Goal: Task Accomplishment & Management: Complete application form

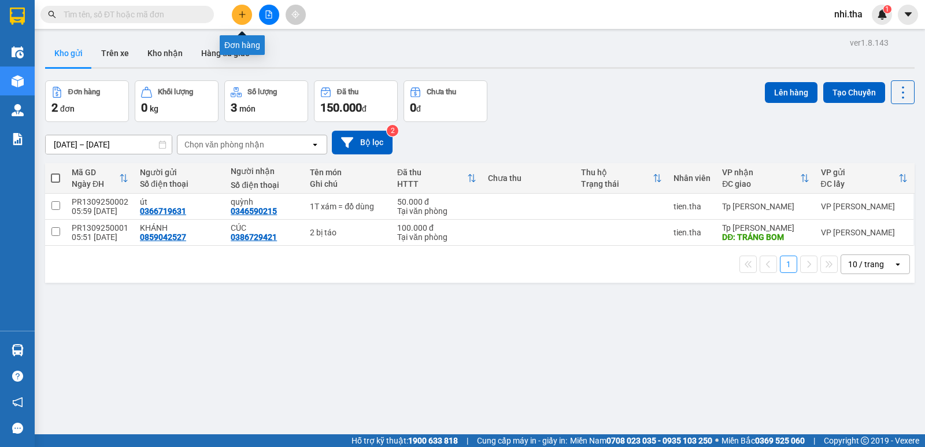
click at [237, 18] on button at bounding box center [242, 15] width 20 height 20
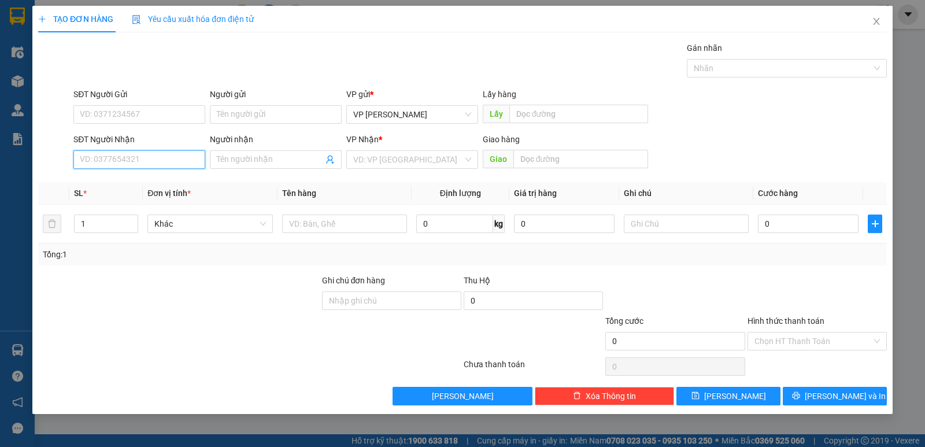
paste input "ào"
click at [161, 158] on input "ào" at bounding box center [139, 159] width 132 height 18
paste input "0938019940"
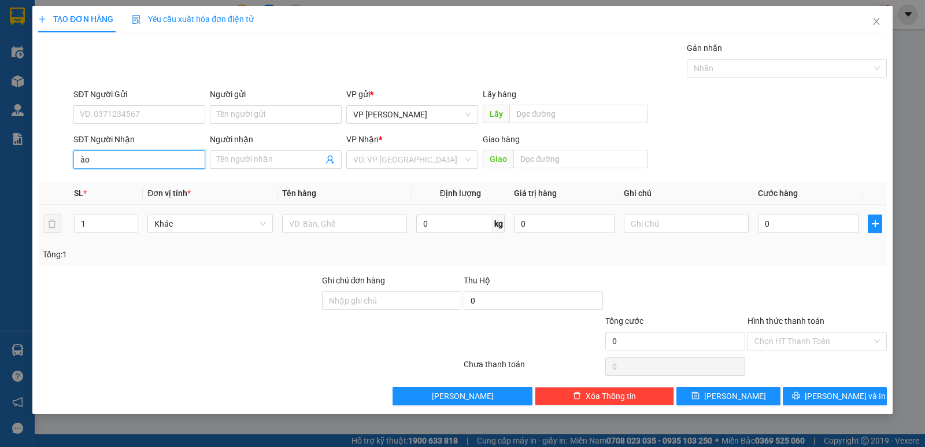
type input "0938019940"
click at [203, 181] on div "0938019940 - hàng dừng chân lê hoàng" at bounding box center [167, 182] width 175 height 13
type input "hàng dừng chân lê hoàng"
type input "0938019940"
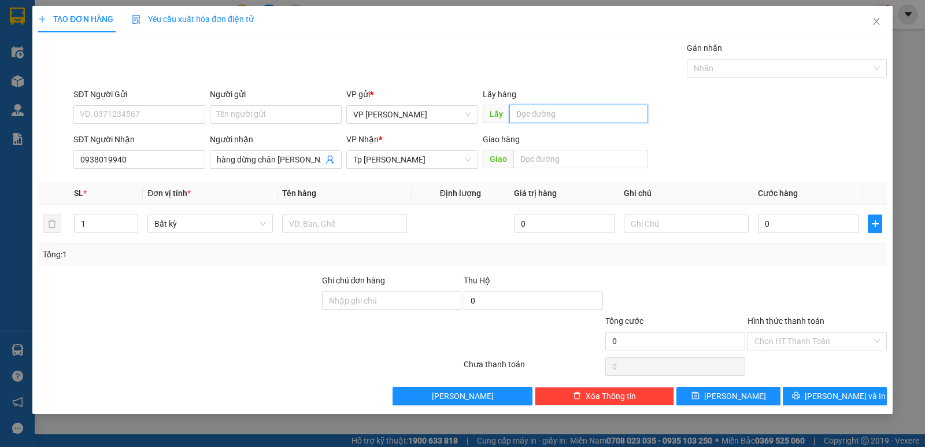
click at [533, 114] on input "text" at bounding box center [578, 114] width 139 height 18
click at [526, 159] on input "text" at bounding box center [580, 159] width 135 height 18
click at [529, 114] on input "text" at bounding box center [578, 114] width 139 height 18
paste input "ào"
paste input "ôi"
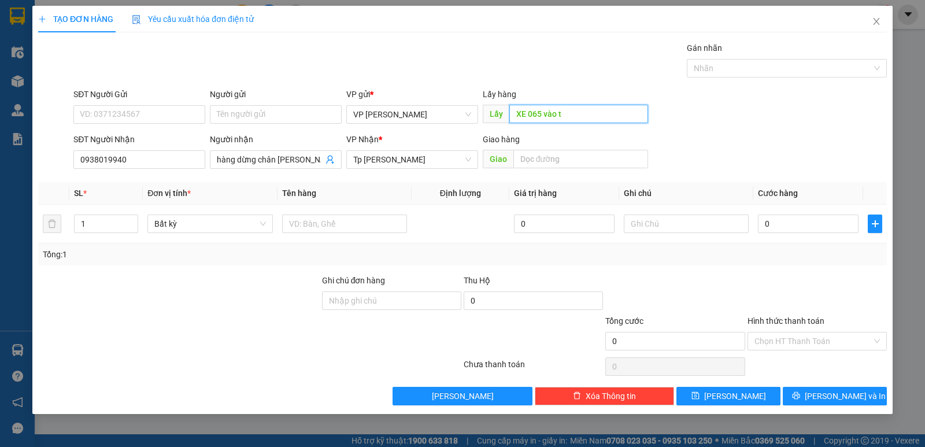
paste input "ối"
paste input "ư"
paste input "ÀO"
paste input "óc"
paste input "àng"
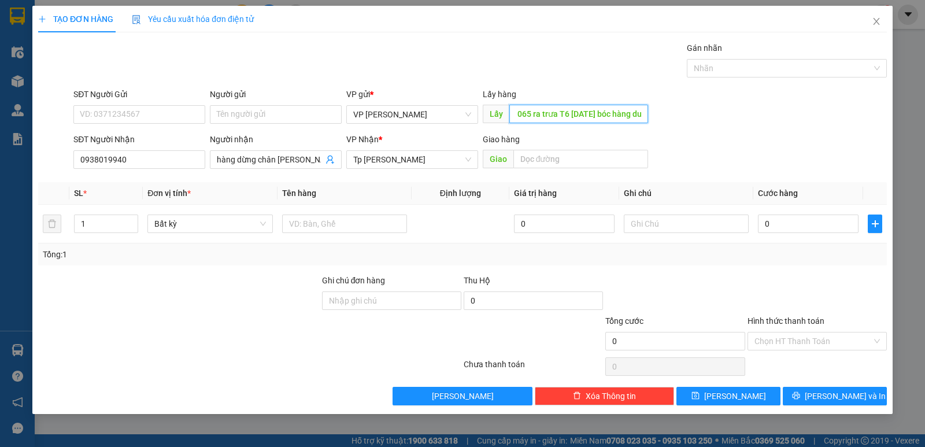
paste input "ư"
paste input "ừ"
paste input "â"
paste input "ê"
paste input "àng"
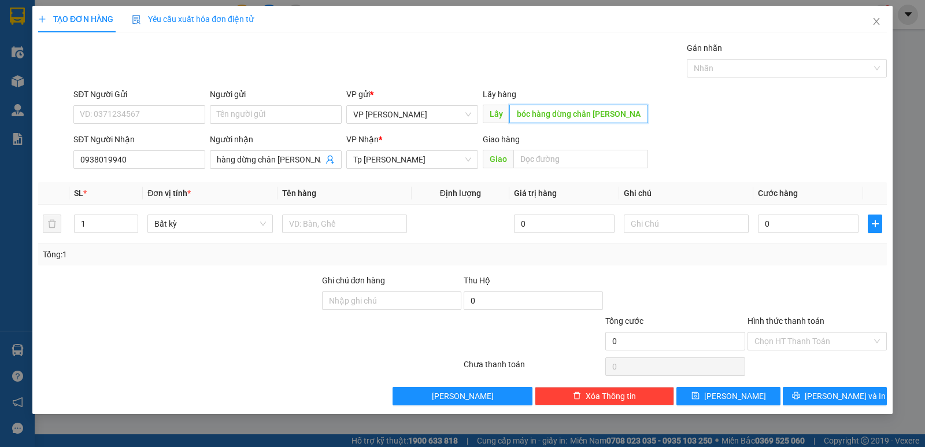
paste input "ê"
paste input "ề"
click at [544, 118] on input "XE 065 ra trưa T6 12/9/25 bóc hàng dừng chân lê hoàng về PR" at bounding box center [578, 114] width 139 height 18
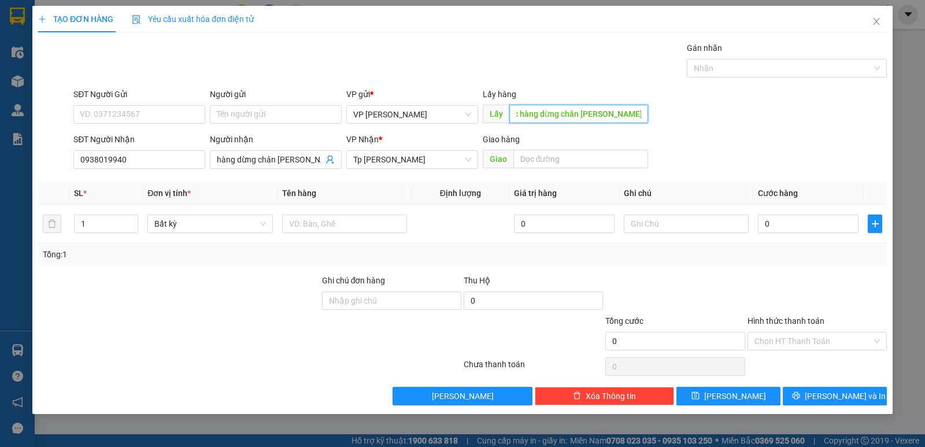
click at [544, 118] on input "XE 065 ra trưa T6 12/9/25 bóc hàng dừng chân lê hoàng về PR" at bounding box center [578, 114] width 139 height 18
type input "XE 065 ra trưa T6 12/9/25 bóc hàng dừng chân lê hoàng về PR"
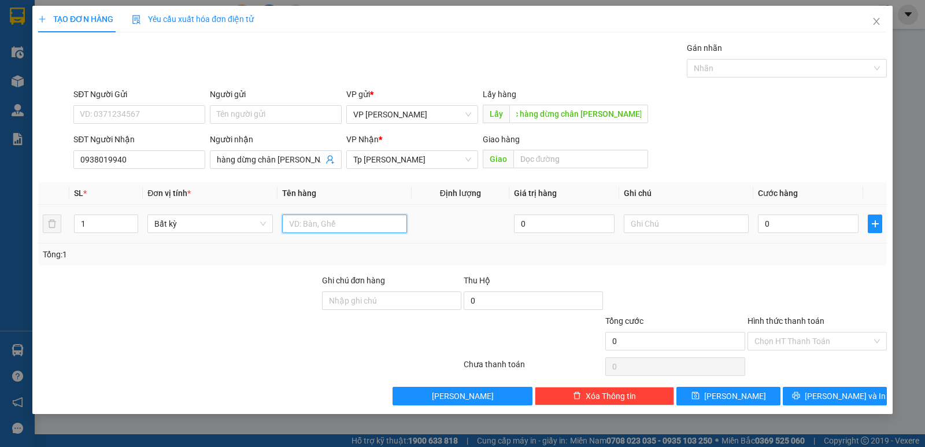
scroll to position [0, 0]
click at [300, 223] on input "text" at bounding box center [344, 223] width 125 height 18
paste input "XE 065 ra trưa T6 12/9/25 bóc hàng dừng chân lê hoàng về PR"
type input "1T=XE 065 ra trưa T6 12/9/25 bóc hàng dừng chân lê hoàng về PR"
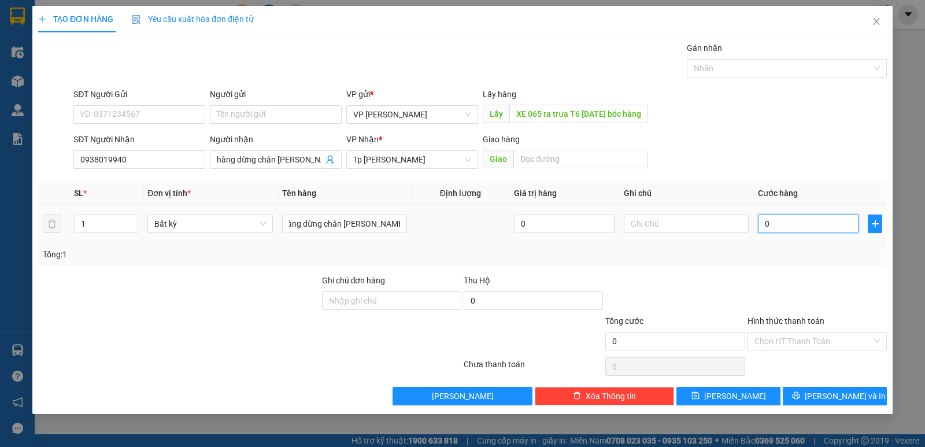
click at [791, 226] on input "0" at bounding box center [808, 223] width 101 height 18
type input "5"
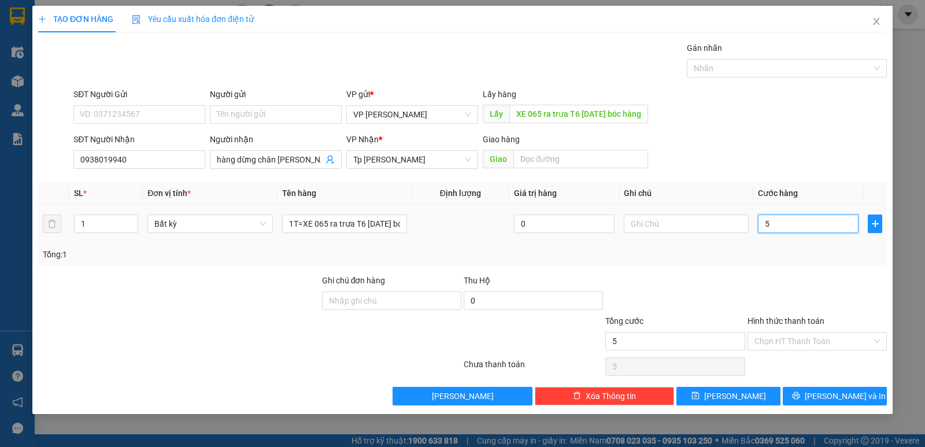
type input "50"
type input "50.000"
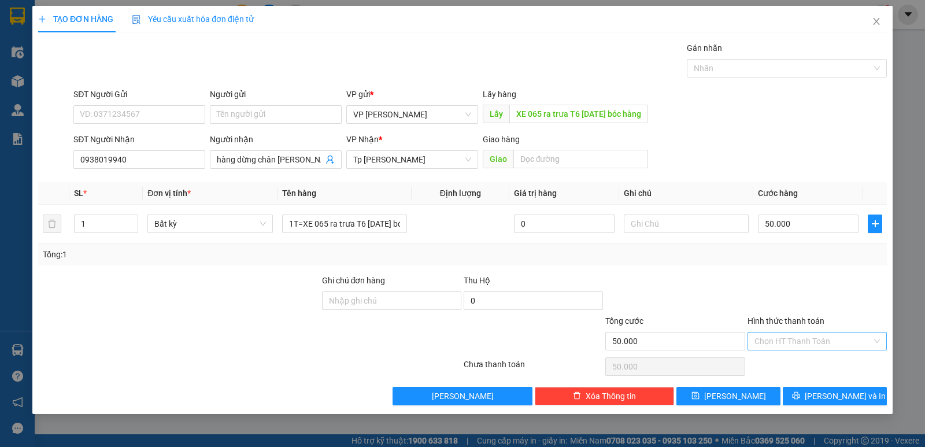
click at [801, 342] on input "Hình thức thanh toán" at bounding box center [812, 340] width 117 height 17
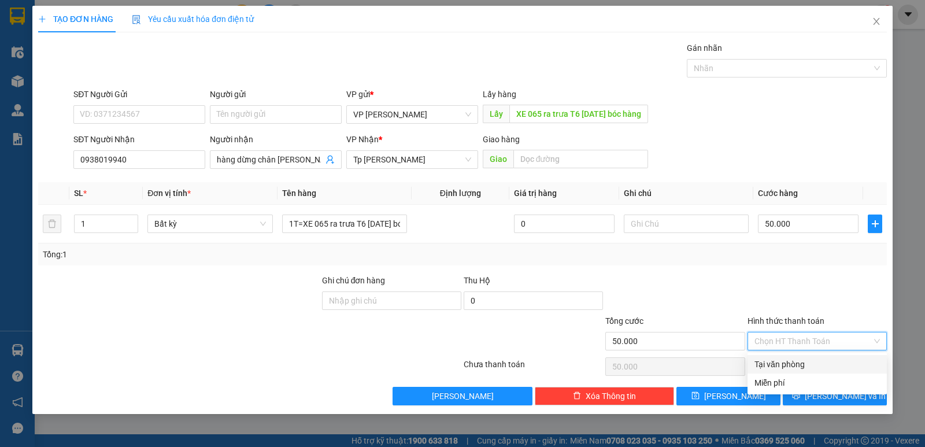
click at [793, 363] on div "Tại văn phòng" at bounding box center [816, 364] width 125 height 13
type input "0"
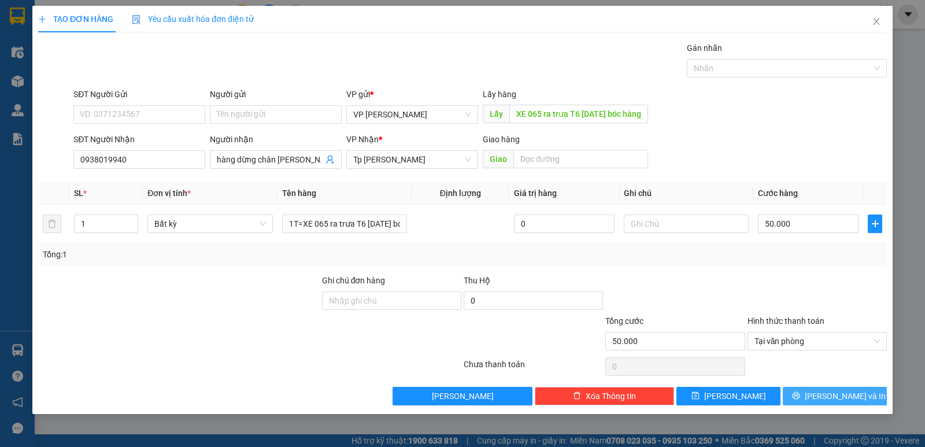
click at [828, 395] on span "Lưu và In" at bounding box center [844, 395] width 81 height 13
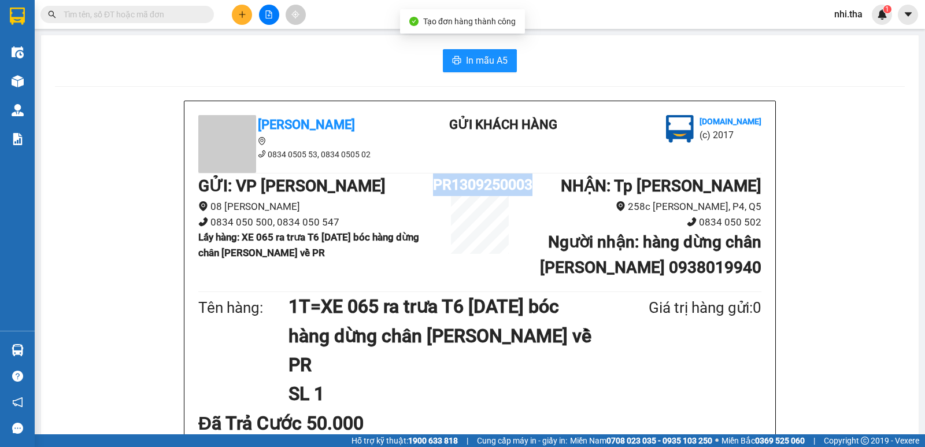
drag, startPoint x: 431, startPoint y: 181, endPoint x: 531, endPoint y: 181, distance: 100.5
click at [531, 181] on div "GỬI : VP Phan Rang 08 Đoàn Thị Điểm 0834 050 500, 0834 050 547 Lấy hàng : XE 06…" at bounding box center [479, 230] width 563 height 115
copy div "PR1309250003"
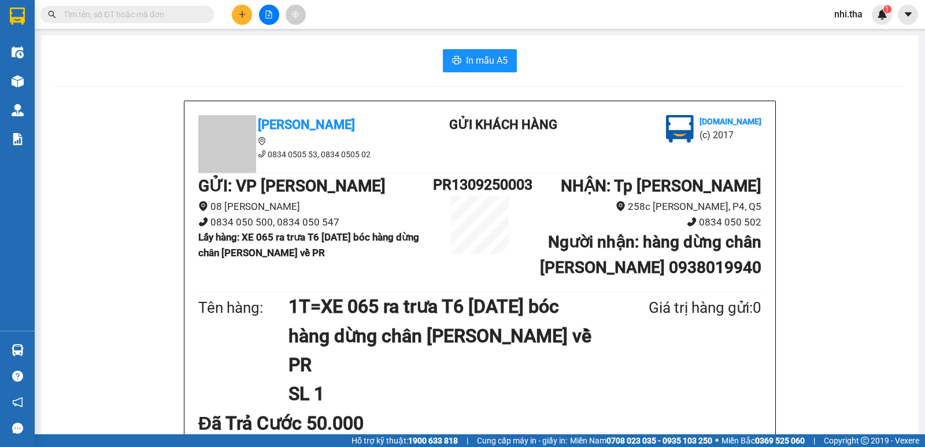
click at [161, 12] on input "text" at bounding box center [132, 14] width 136 height 13
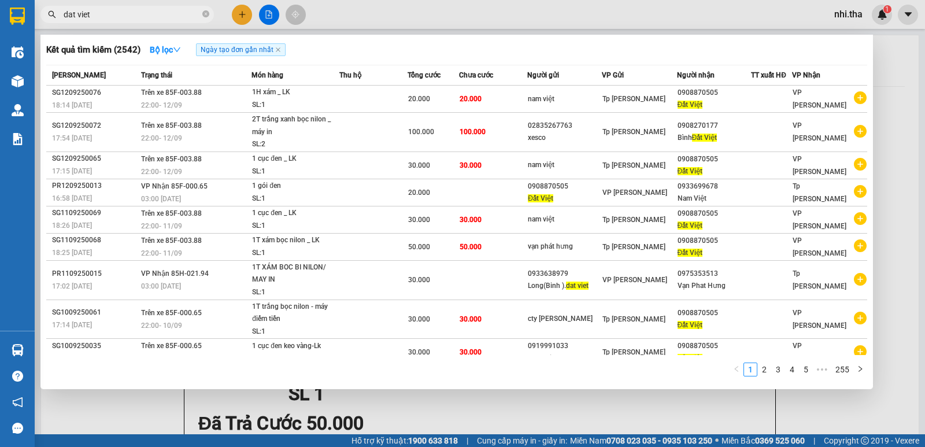
click at [130, 7] on span "dat viet" at bounding box center [126, 14] width 173 height 17
click at [127, 12] on input "dat viet" at bounding box center [132, 14] width 136 height 13
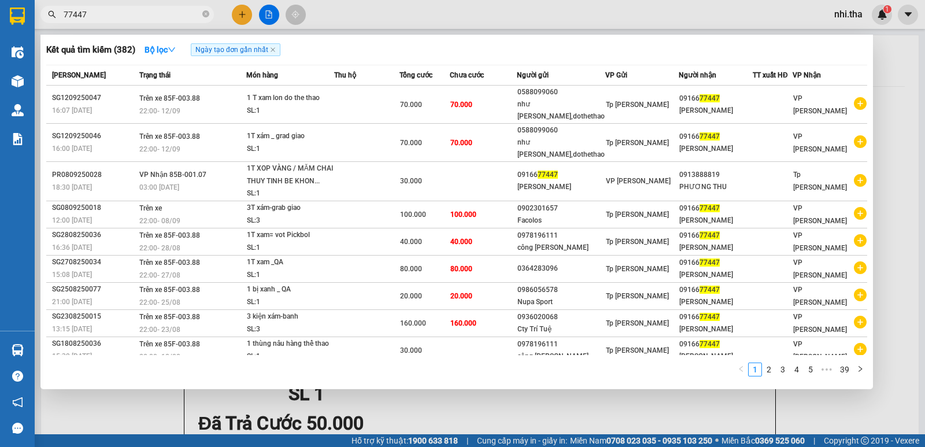
click at [169, 9] on input "77447" at bounding box center [132, 14] width 136 height 13
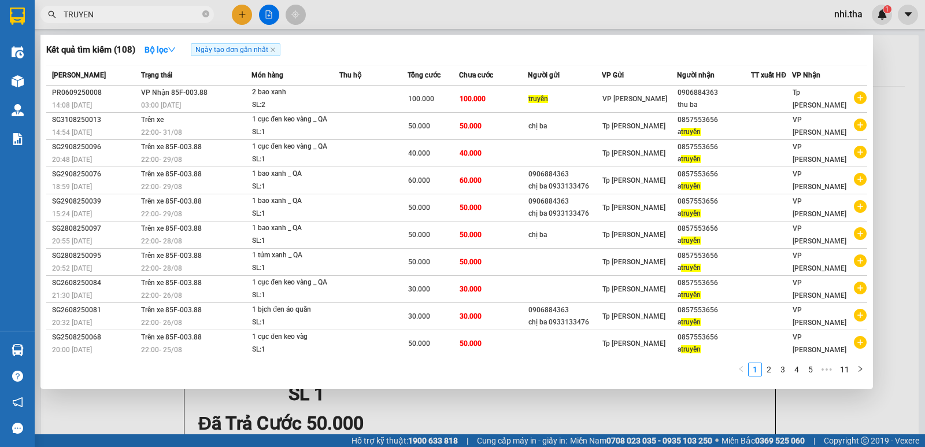
click at [132, 14] on input "TRUYEN" at bounding box center [132, 14] width 136 height 13
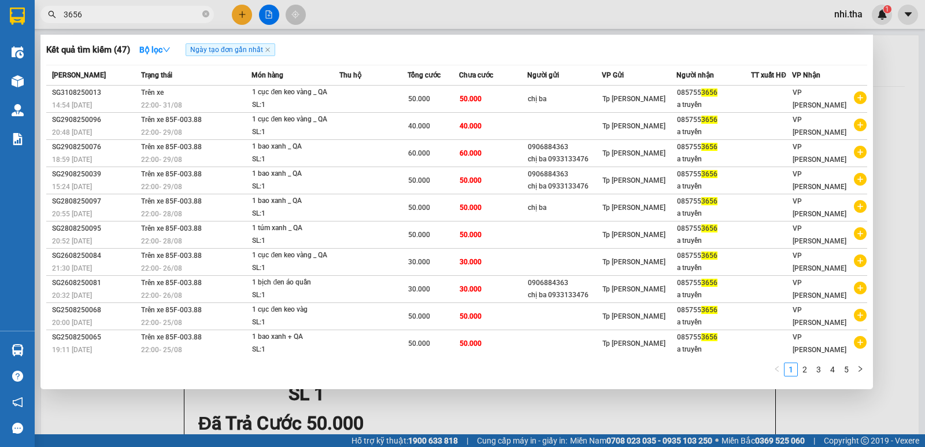
type input "3656"
click at [203, 17] on icon "close-circle" at bounding box center [205, 13] width 7 height 7
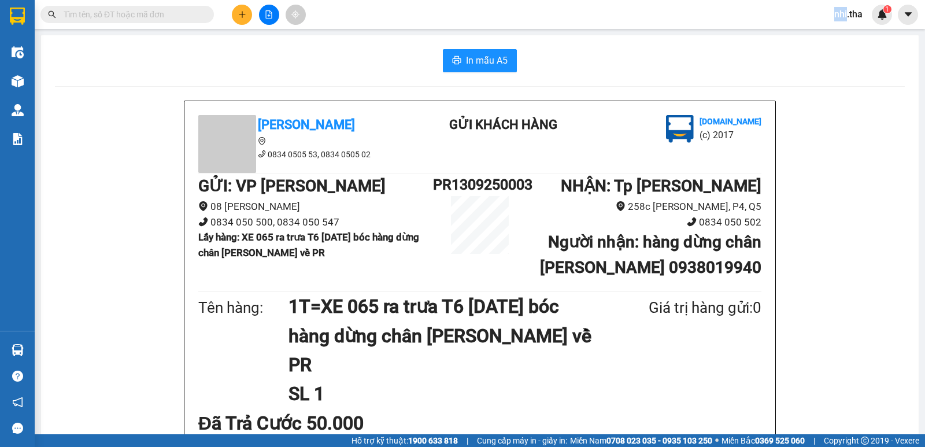
click at [203, 17] on span at bounding box center [205, 14] width 7 height 13
click at [154, 12] on input "text" at bounding box center [132, 14] width 136 height 13
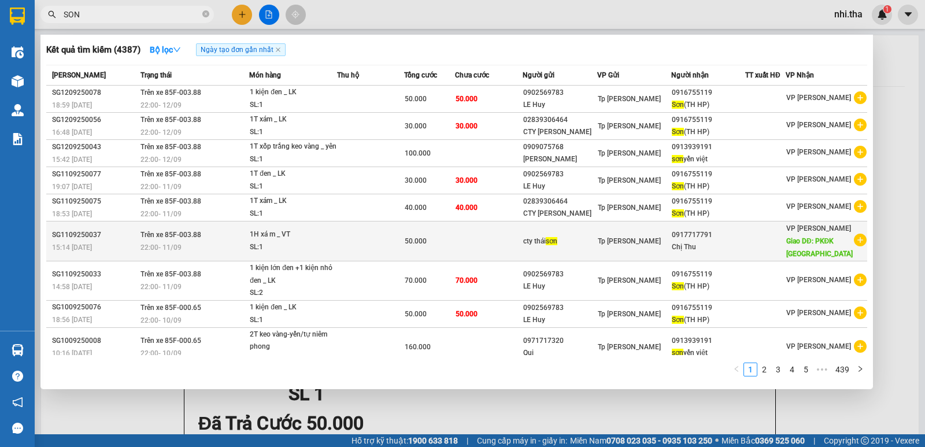
scroll to position [51, 0]
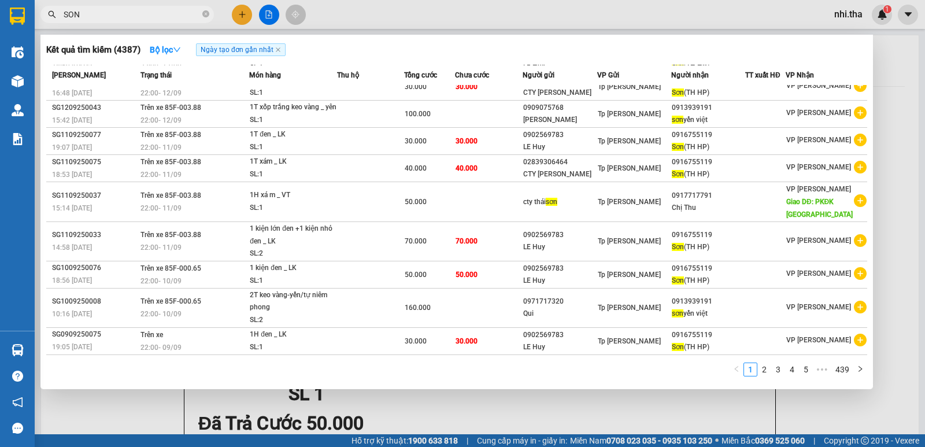
click at [129, 16] on input "SON" at bounding box center [132, 14] width 136 height 13
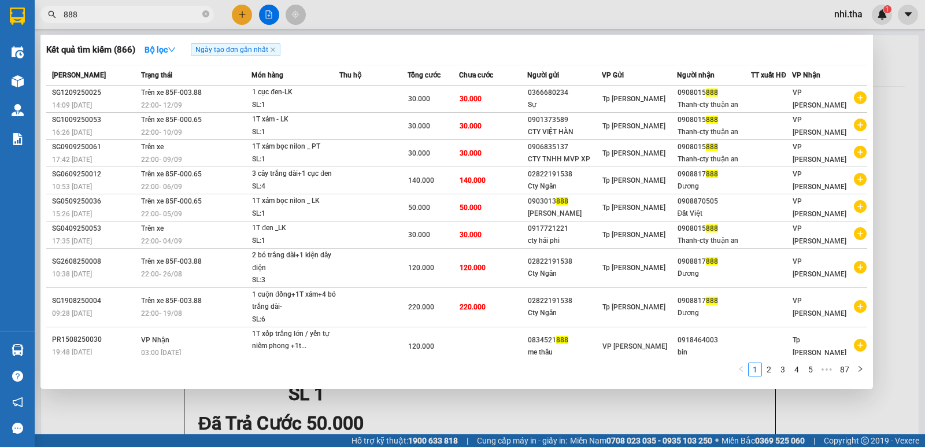
click at [121, 12] on input "888" at bounding box center [132, 14] width 136 height 13
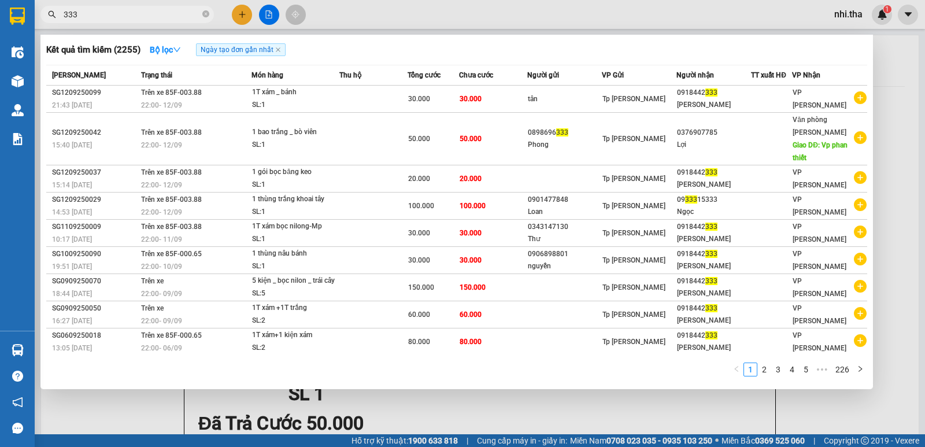
click at [157, 15] on input "333" at bounding box center [132, 14] width 136 height 13
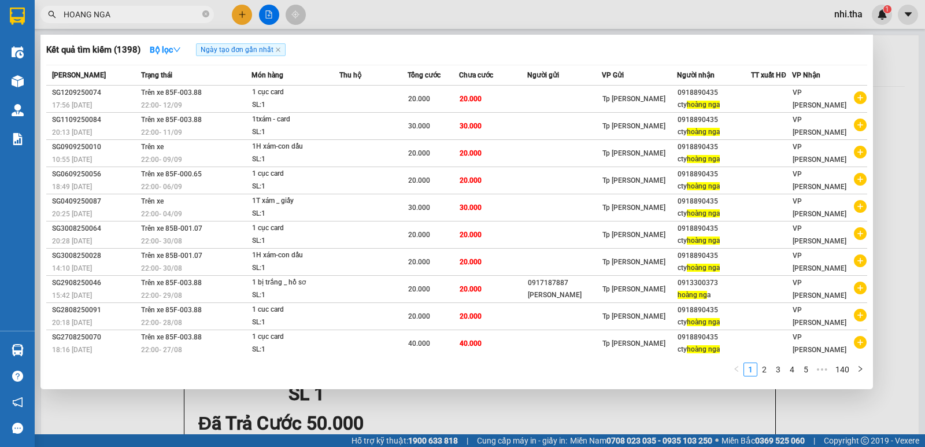
click at [124, 11] on input "HOANG NGA" at bounding box center [132, 14] width 136 height 13
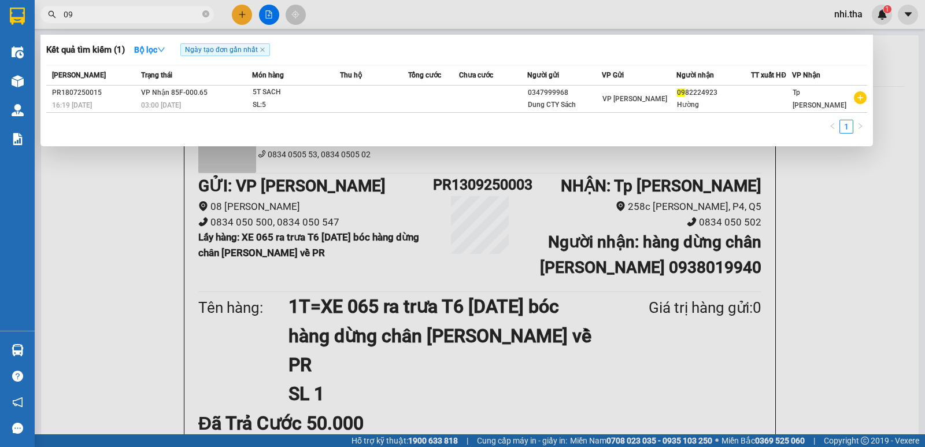
type input "0"
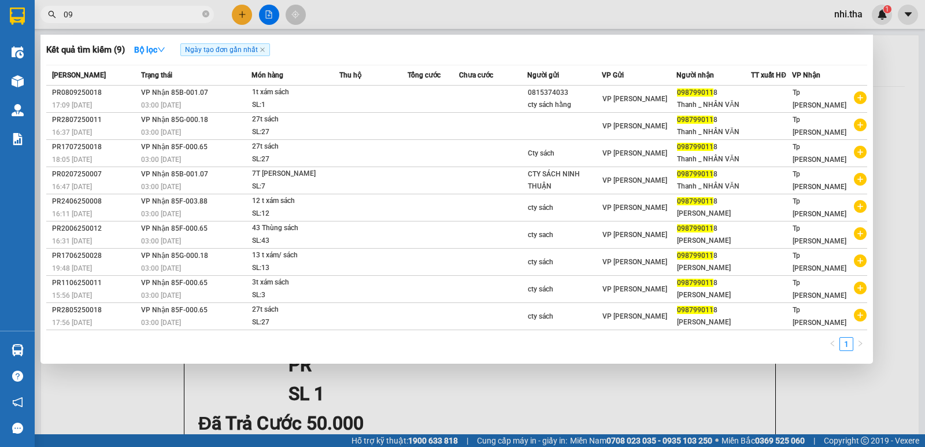
type input "0"
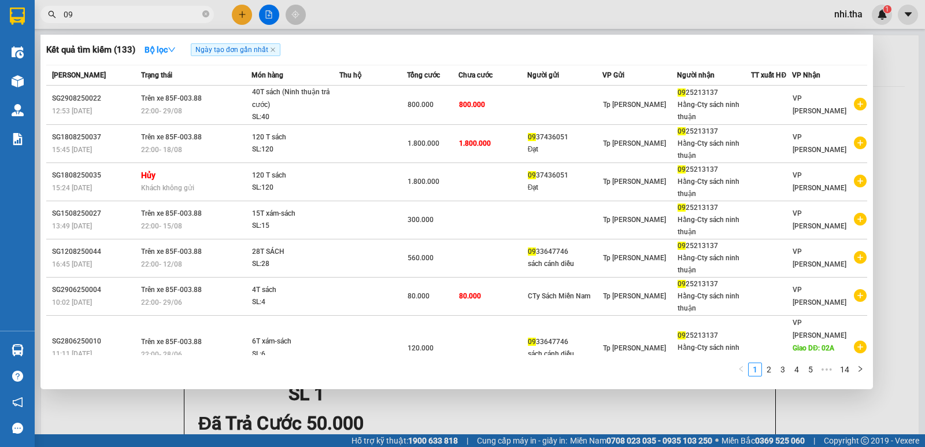
type input "0"
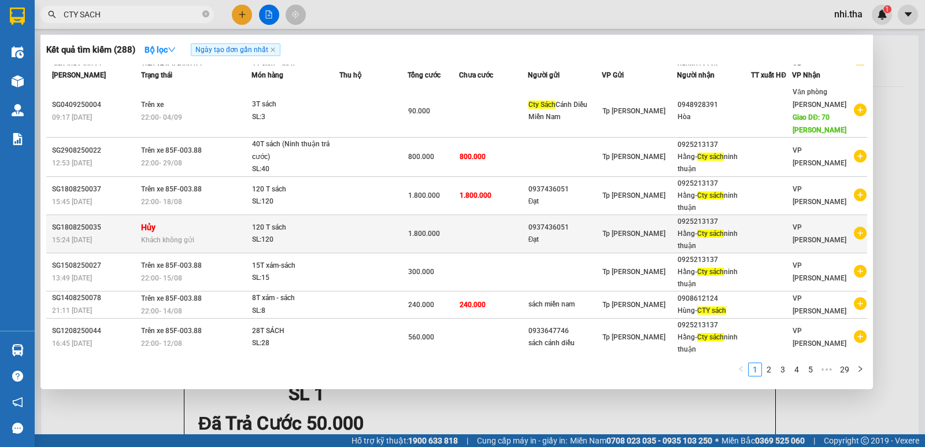
scroll to position [84, 0]
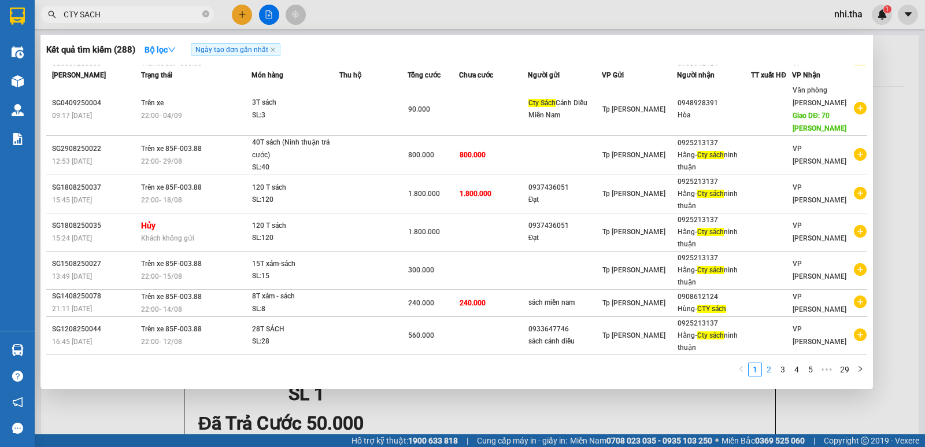
click at [775, 368] on link "2" at bounding box center [768, 369] width 13 height 13
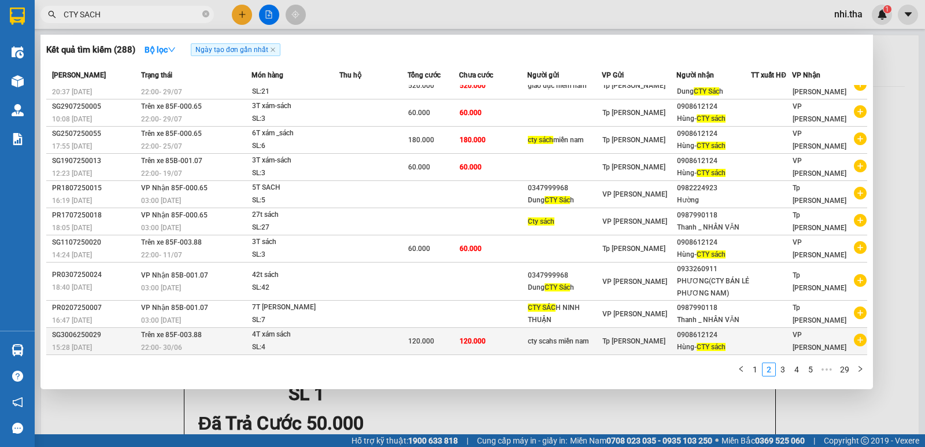
scroll to position [0, 0]
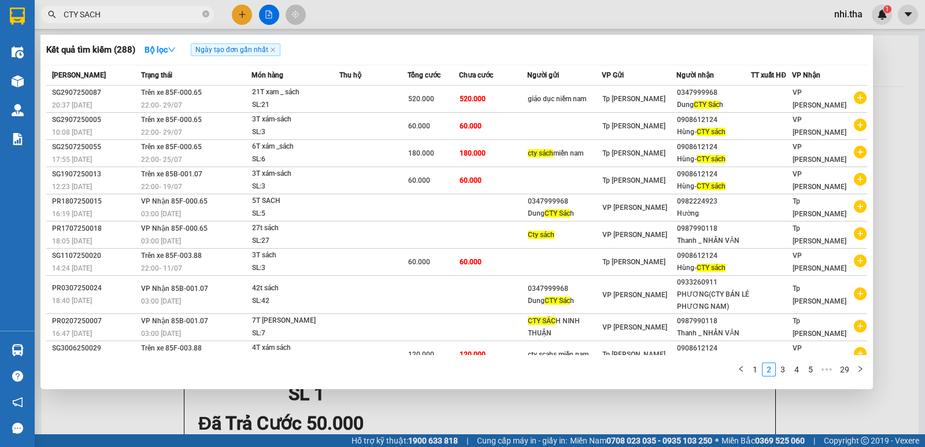
click at [177, 17] on input "CTY SACH" at bounding box center [132, 14] width 136 height 13
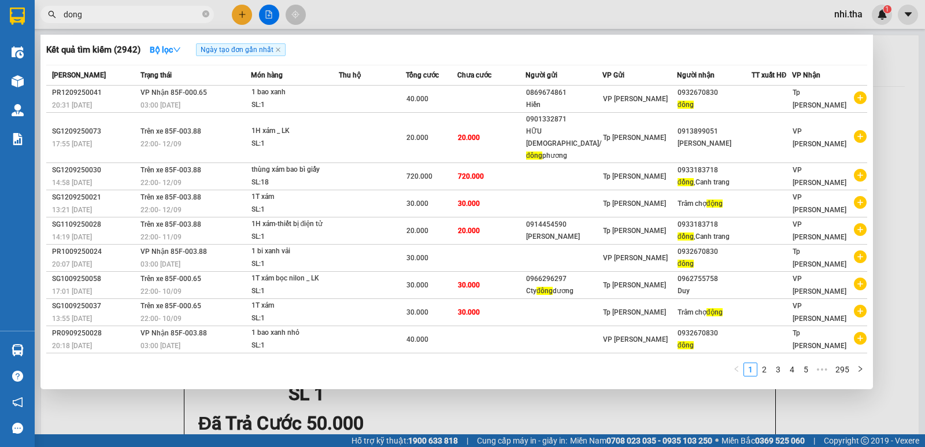
click at [162, 12] on input "dong" at bounding box center [132, 14] width 136 height 13
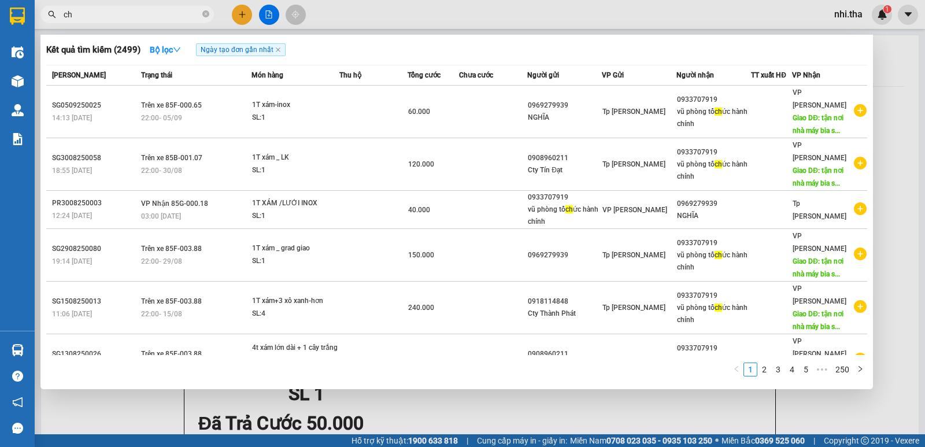
type input "c"
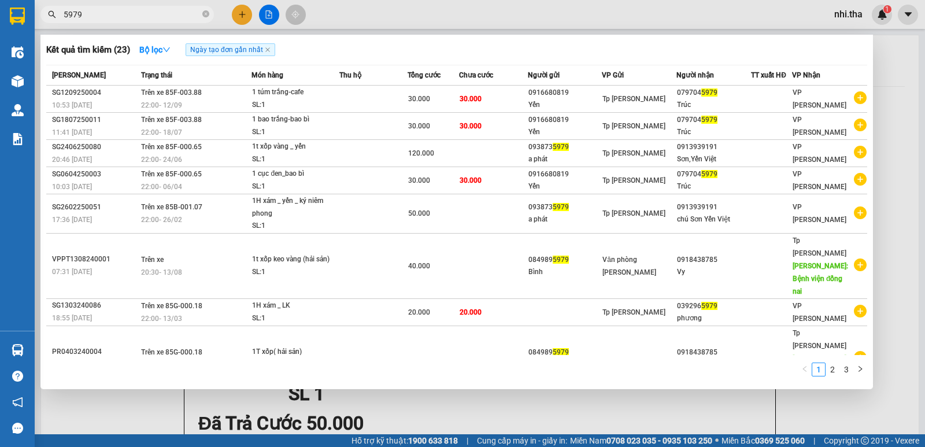
type input "5979"
click at [410, 34] on div at bounding box center [462, 223] width 925 height 447
click at [411, 34] on main "In mẫu A5 Tân Hoàng Anh 0834 0505 53, 0834 0505 02 Gửi khách hàng Vexere.com (c…" at bounding box center [462, 217] width 925 height 434
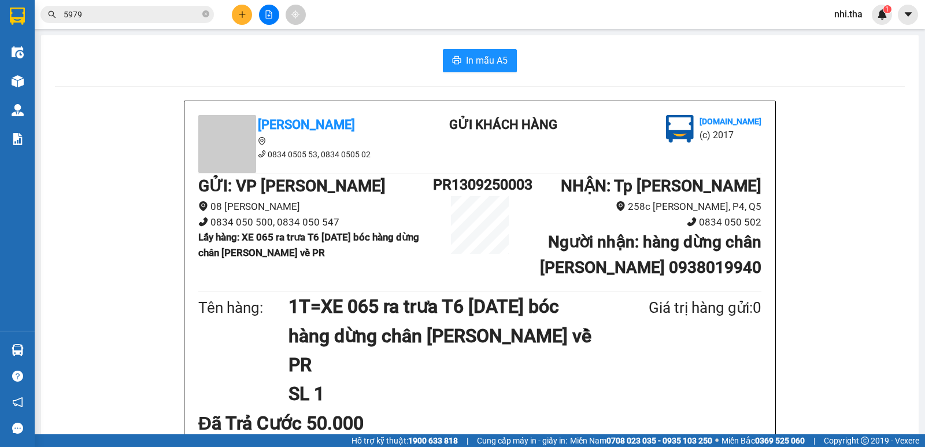
click at [411, 34] on main "In mẫu A5 Tân Hoàng Anh 0834 0505 53, 0834 0505 02 Gửi khách hàng Vexere.com (c…" at bounding box center [462, 217] width 925 height 434
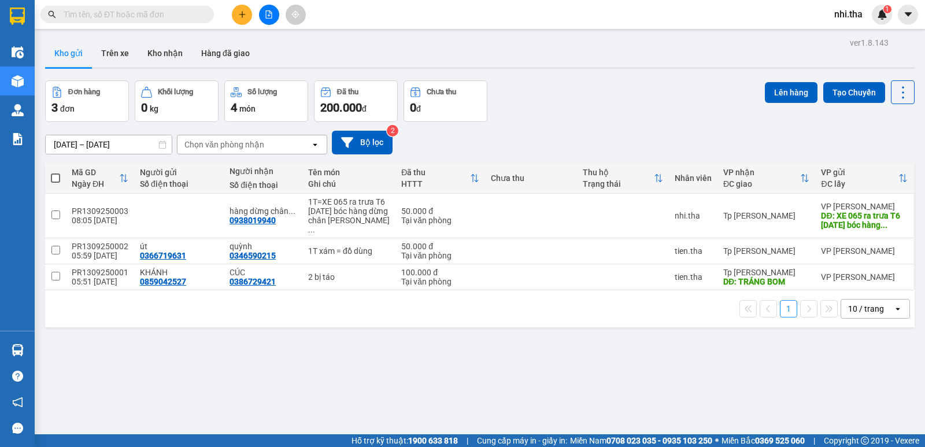
click at [196, 13] on input "text" at bounding box center [132, 14] width 136 height 13
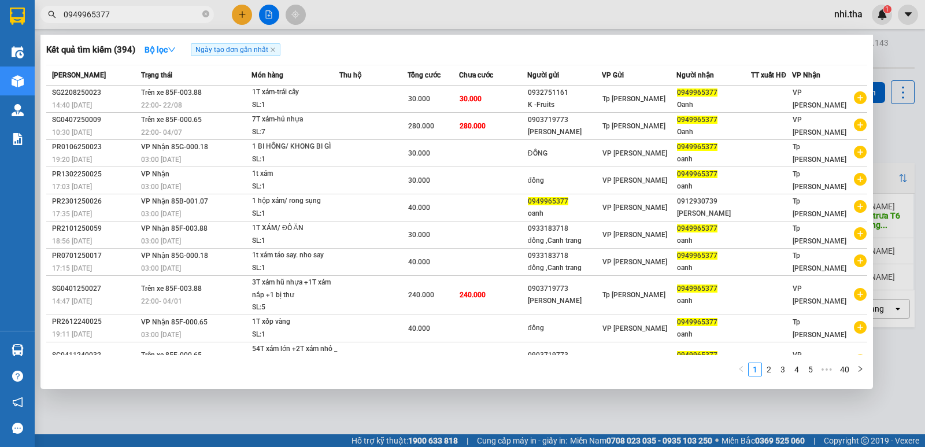
type input "0949965377"
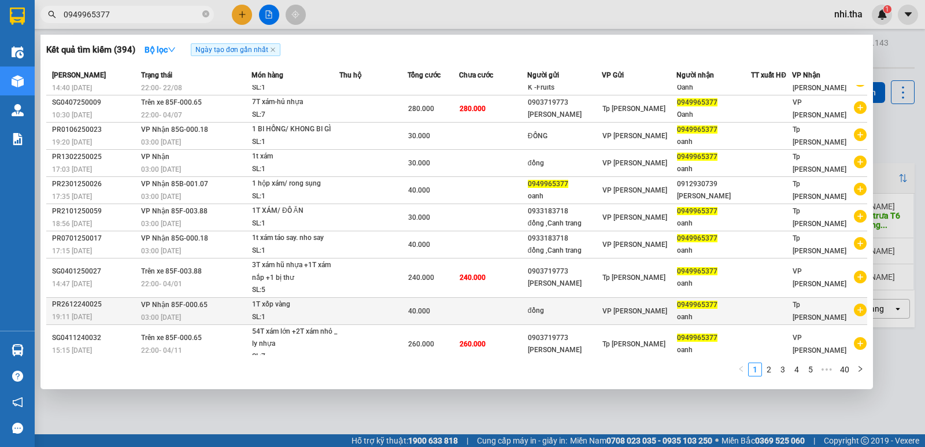
scroll to position [27, 0]
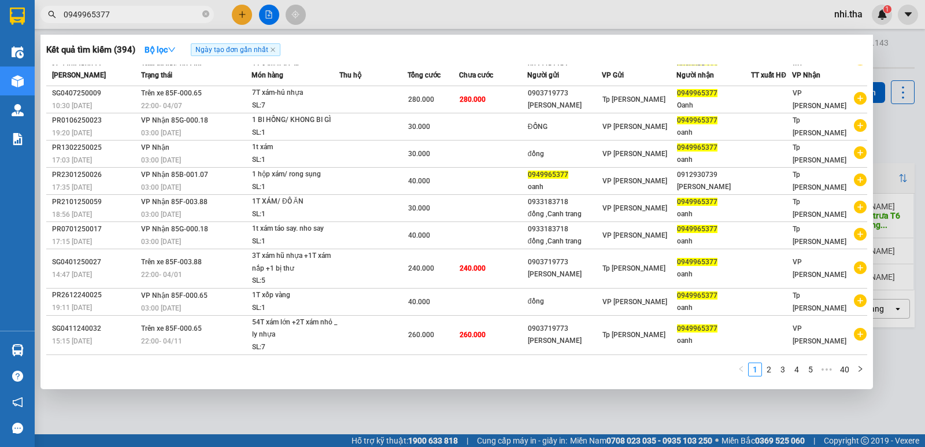
click at [893, 57] on div at bounding box center [462, 223] width 925 height 447
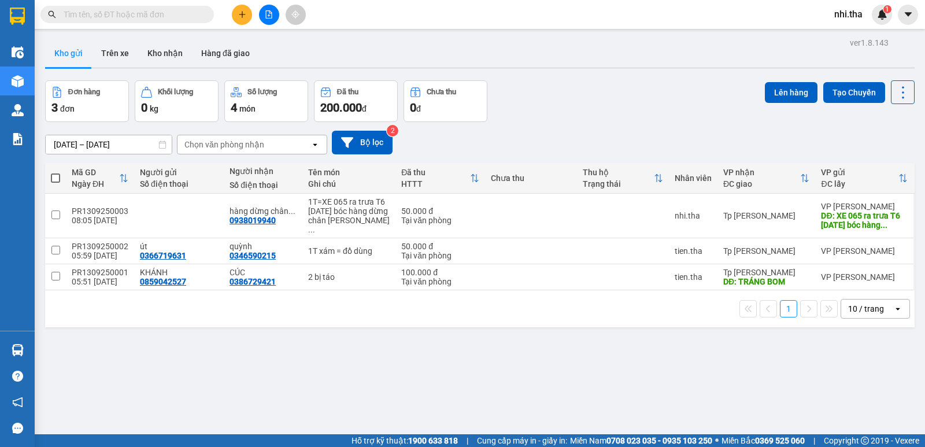
click at [182, 14] on input "text" at bounding box center [132, 14] width 136 height 13
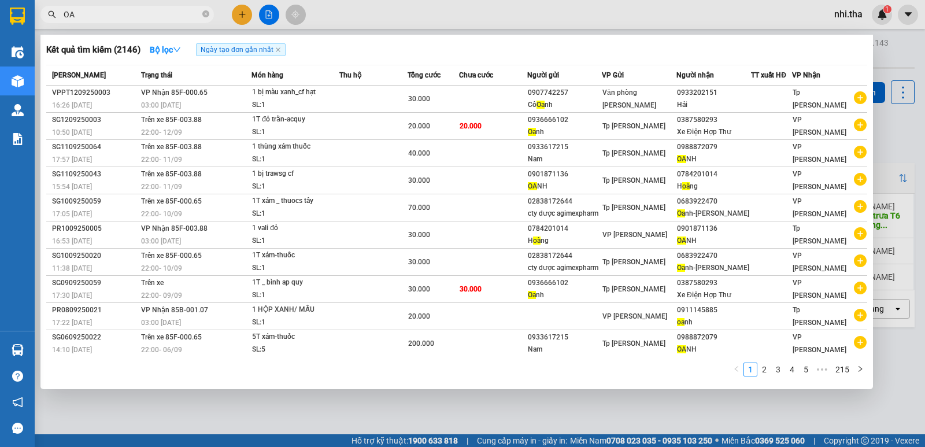
type input "O"
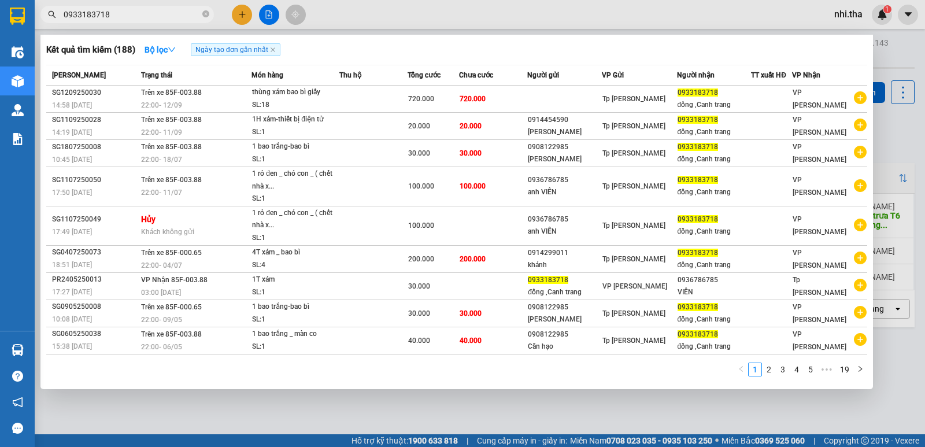
type input "0933183718"
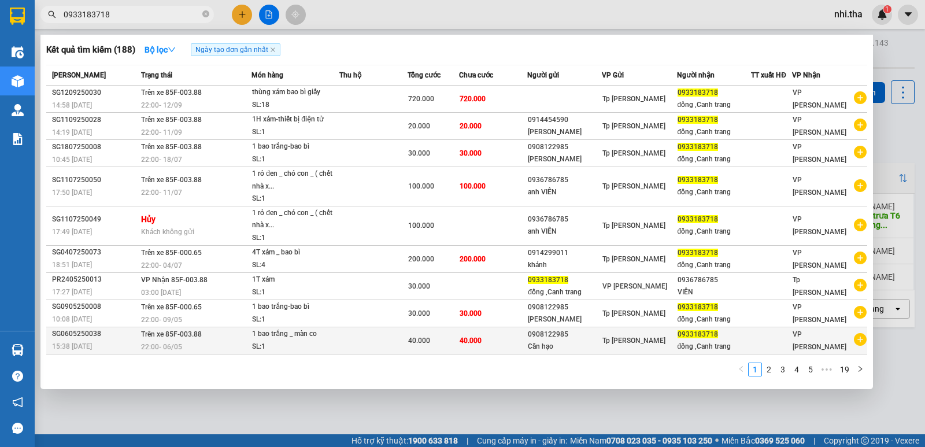
scroll to position [38, 0]
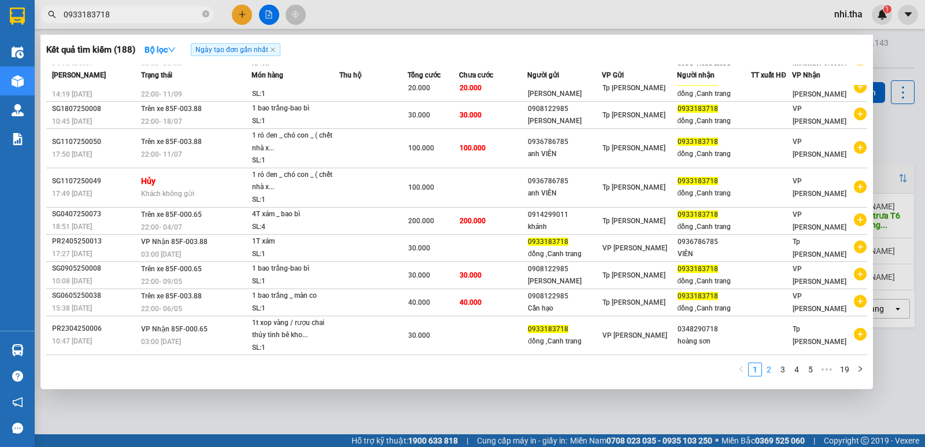
click at [771, 368] on link "2" at bounding box center [768, 369] width 13 height 13
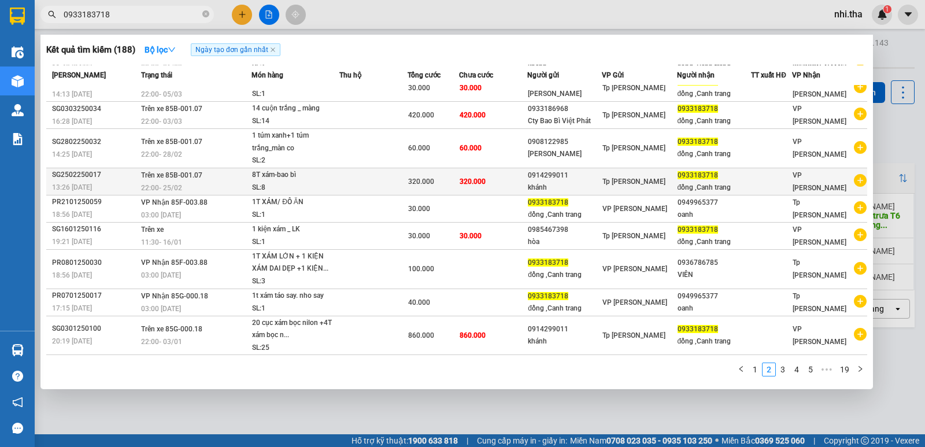
scroll to position [0, 0]
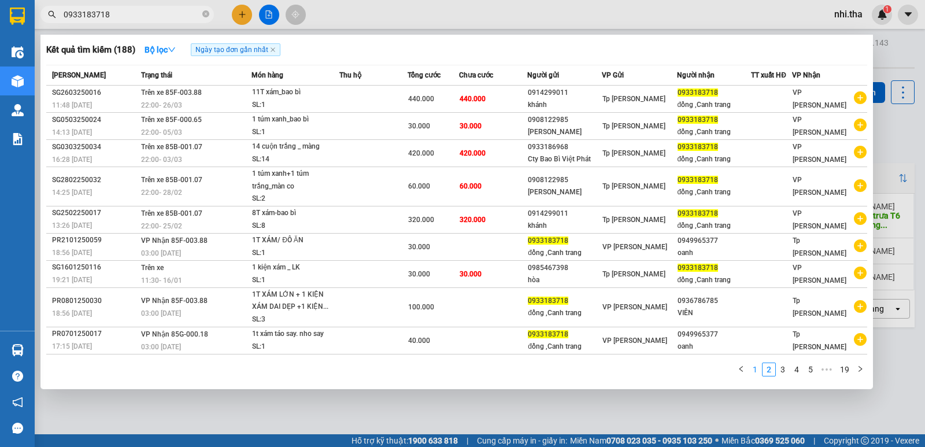
click at [755, 368] on link "1" at bounding box center [754, 369] width 13 height 13
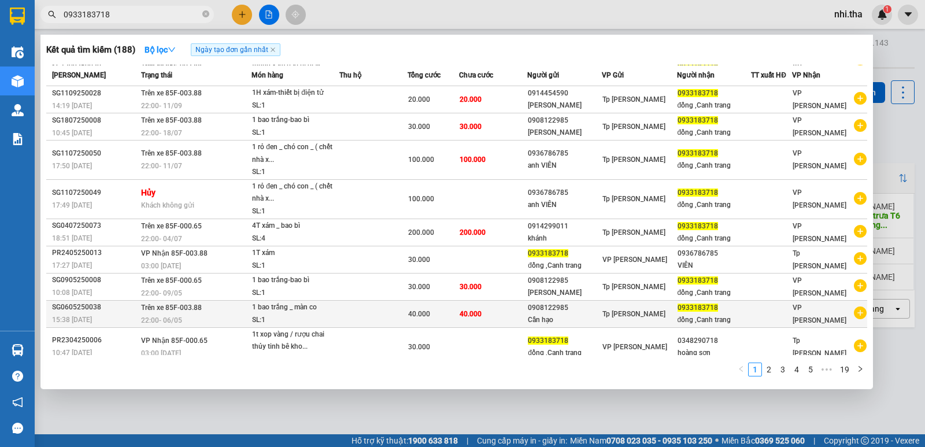
scroll to position [38, 0]
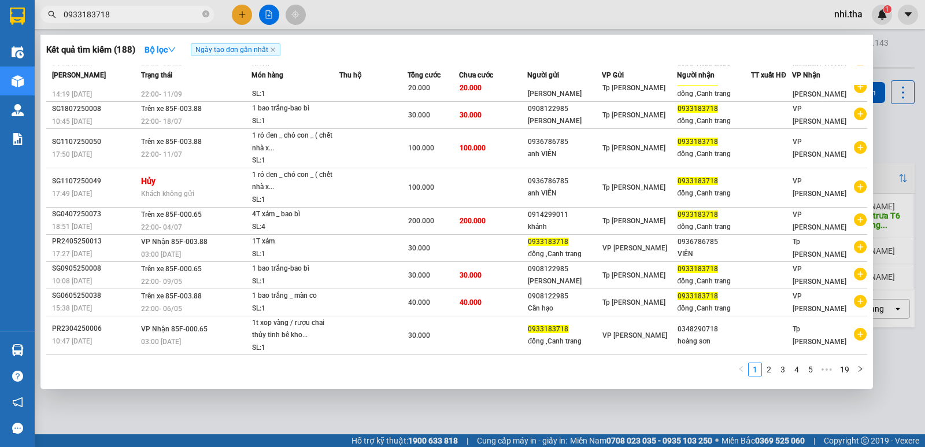
click at [882, 62] on div at bounding box center [462, 223] width 925 height 447
